Goal: Task Accomplishment & Management: Use online tool/utility

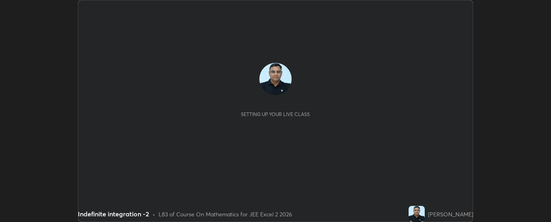
scroll to position [222, 551]
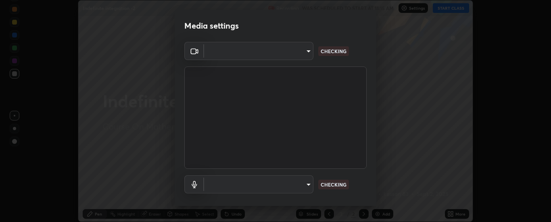
type input "6d3829c99f98afdfe7c29186be8927c2ef9ac3e8f7233b1026567672352cba5b"
type input "communications"
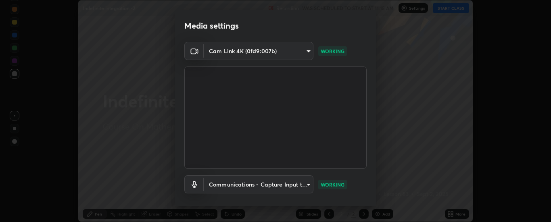
scroll to position [42, 0]
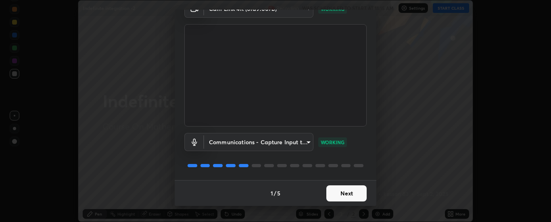
click at [359, 194] on button "Next" at bounding box center [347, 194] width 40 height 16
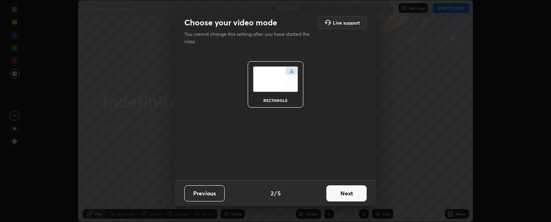
click at [358, 193] on button "Next" at bounding box center [347, 194] width 40 height 16
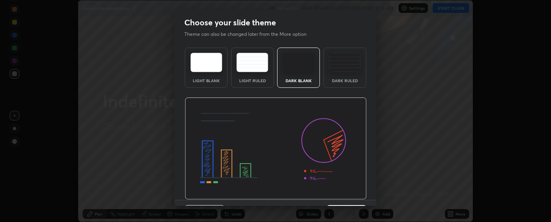
scroll to position [20, 0]
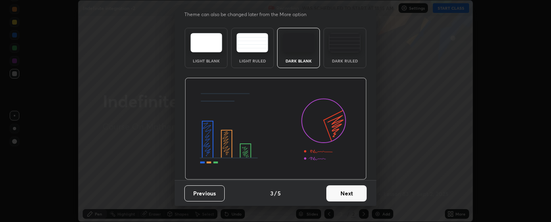
click at [351, 195] on button "Next" at bounding box center [347, 194] width 40 height 16
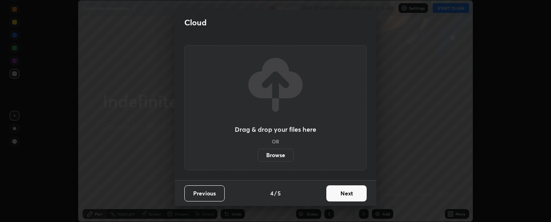
click at [350, 193] on button "Next" at bounding box center [347, 194] width 40 height 16
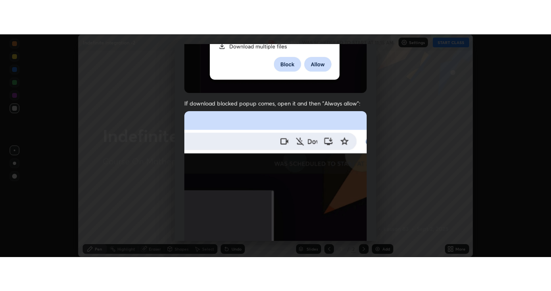
scroll to position [207, 0]
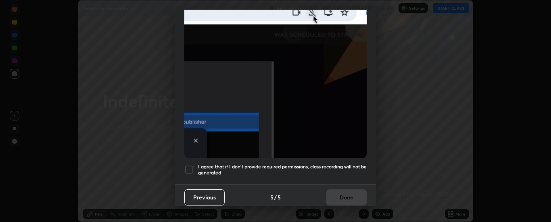
click at [188, 165] on div at bounding box center [189, 170] width 10 height 10
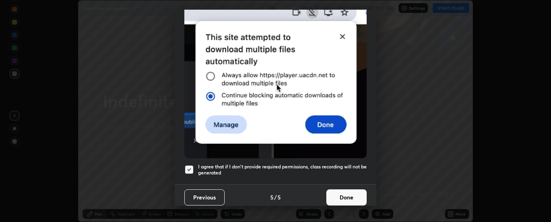
click at [335, 193] on button "Done" at bounding box center [347, 198] width 40 height 16
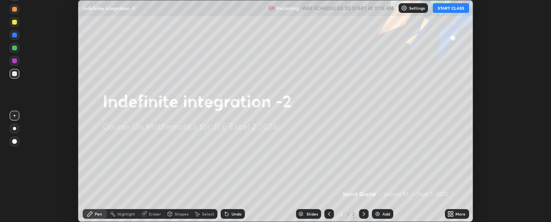
click at [380, 214] on img at bounding box center [378, 214] width 6 height 6
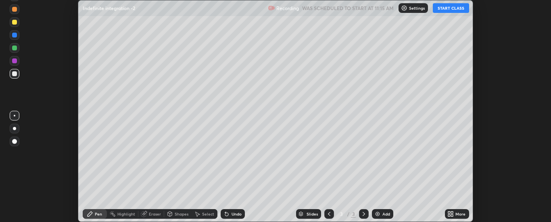
click at [453, 213] on icon at bounding box center [453, 213] width 2 height 2
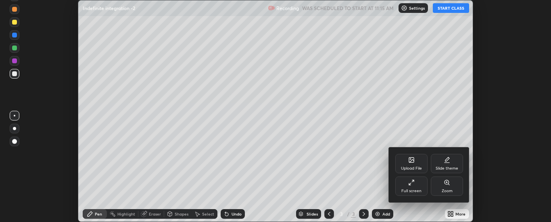
click at [413, 188] on div "Full screen" at bounding box center [412, 186] width 32 height 19
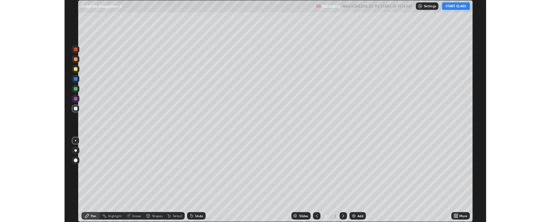
scroll to position [291, 551]
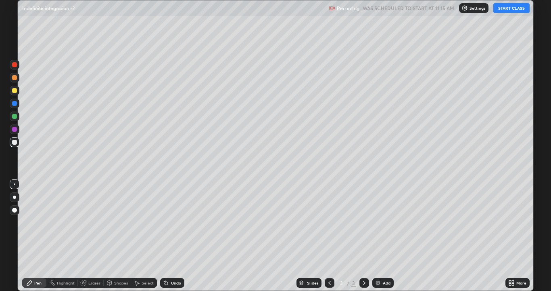
click at [514, 12] on button "START CLASS" at bounding box center [512, 8] width 36 height 10
click at [166, 222] on icon at bounding box center [166, 282] width 3 height 3
click at [174, 222] on div "Undo" at bounding box center [176, 283] width 10 height 4
click at [13, 77] on div at bounding box center [14, 77] width 5 height 5
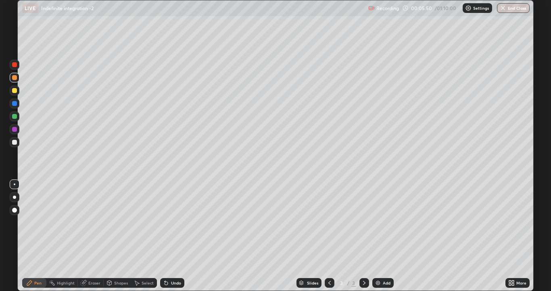
click at [16, 144] on div at bounding box center [14, 142] width 5 height 5
click at [383, 222] on div "Add" at bounding box center [387, 283] width 8 height 4
click at [98, 222] on div "Eraser" at bounding box center [94, 283] width 12 height 4
click at [40, 222] on div "Pen" at bounding box center [37, 283] width 7 height 4
click at [115, 222] on div "Shapes" at bounding box center [121, 283] width 14 height 4
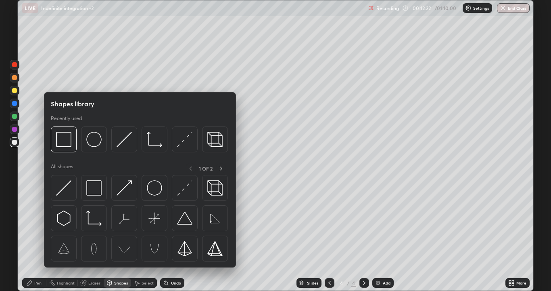
click at [145, 222] on div "Select" at bounding box center [148, 283] width 12 height 4
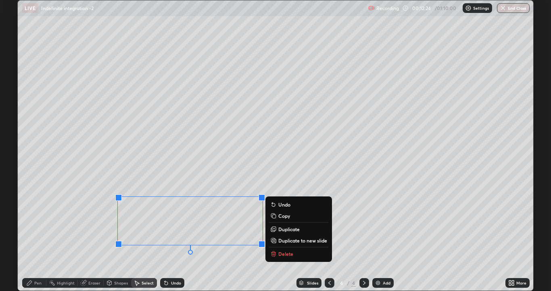
click at [287, 222] on p "Delete" at bounding box center [286, 253] width 15 height 6
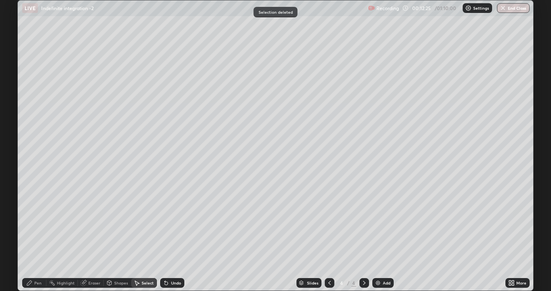
click at [33, 222] on div "Pen" at bounding box center [34, 283] width 24 height 10
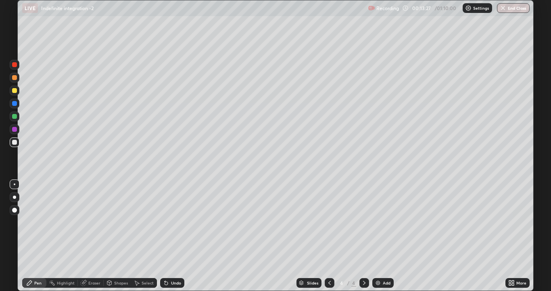
click at [329, 222] on icon at bounding box center [330, 282] width 6 height 6
click at [364, 222] on icon at bounding box center [364, 282] width 6 height 6
click at [381, 222] on img at bounding box center [378, 282] width 6 height 6
click at [453, 222] on div "Slides 5 / 5 Add" at bounding box center [344, 283] width 321 height 16
click at [380, 222] on img at bounding box center [378, 282] width 6 height 6
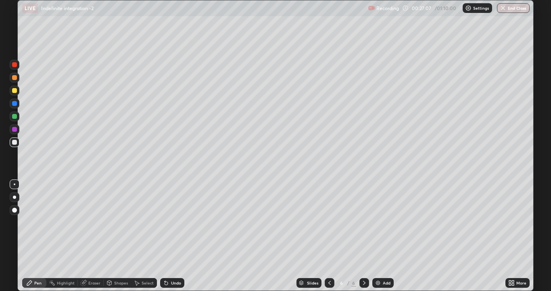
click at [382, 222] on div "Add" at bounding box center [383, 283] width 21 height 10
click at [377, 222] on img at bounding box center [378, 282] width 6 height 6
click at [98, 222] on div "Eraser" at bounding box center [94, 283] width 12 height 4
click at [40, 222] on div "Pen" at bounding box center [37, 283] width 7 height 4
click at [379, 222] on img at bounding box center [378, 282] width 6 height 6
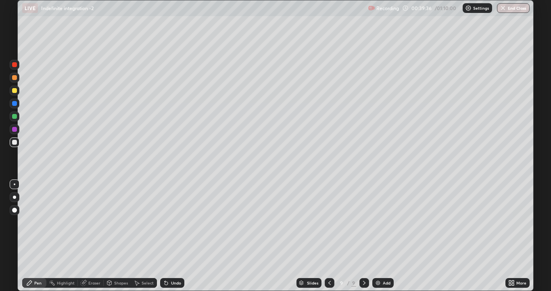
click at [176, 222] on div "Undo" at bounding box center [176, 283] width 10 height 4
click at [174, 222] on div "Undo" at bounding box center [176, 283] width 10 height 4
click at [176, 222] on div "Undo" at bounding box center [176, 283] width 10 height 4
click at [175, 222] on div "Undo" at bounding box center [176, 283] width 10 height 4
click at [176, 222] on div "Undo" at bounding box center [176, 283] width 10 height 4
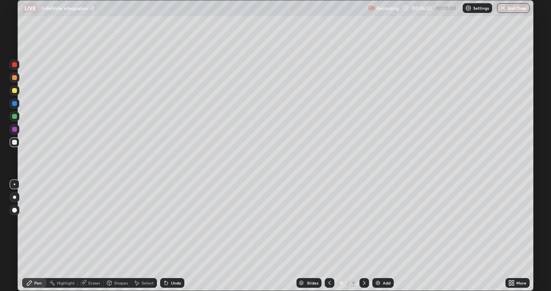
click at [388, 222] on div "Add" at bounding box center [383, 283] width 21 height 10
click at [327, 222] on icon at bounding box center [329, 282] width 6 height 6
click at [364, 222] on icon at bounding box center [364, 282] width 6 height 6
click at [380, 222] on img at bounding box center [378, 282] width 6 height 6
click at [329, 222] on icon at bounding box center [330, 282] width 6 height 6
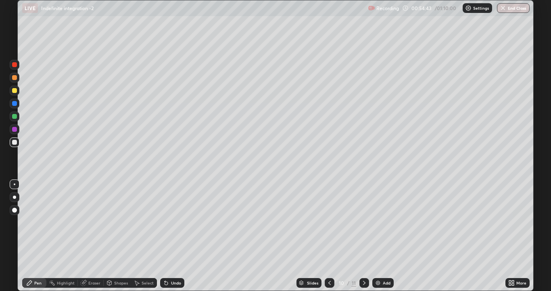
click at [330, 222] on icon at bounding box center [330, 282] width 6 height 6
click at [363, 222] on icon at bounding box center [364, 282] width 6 height 6
click at [364, 222] on icon at bounding box center [364, 282] width 6 height 6
click at [385, 222] on div "Add" at bounding box center [387, 283] width 8 height 4
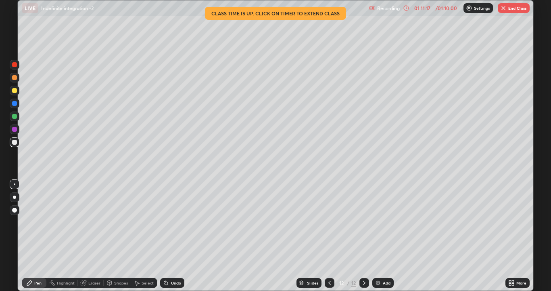
click at [513, 11] on button "End Class" at bounding box center [514, 8] width 32 height 10
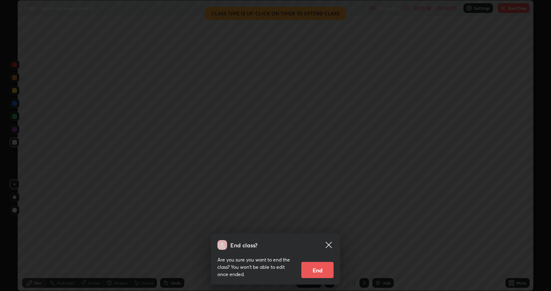
click at [323, 222] on button "End" at bounding box center [318, 270] width 32 height 16
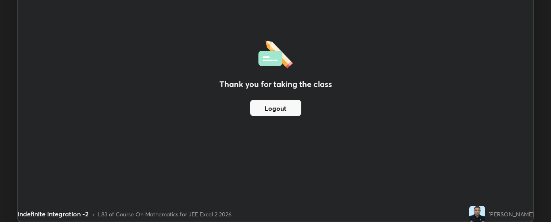
scroll to position [40145, 39816]
